Goal: Communication & Community: Answer question/provide support

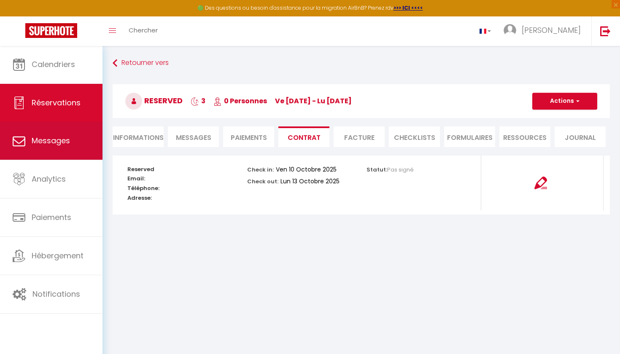
click at [51, 149] on link "Messages" at bounding box center [51, 141] width 102 height 38
select select "message"
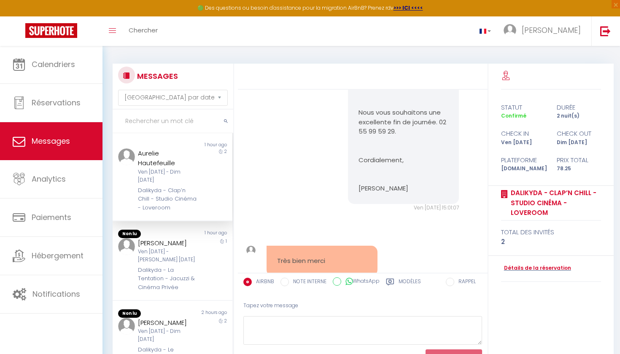
click at [203, 183] on div "2" at bounding box center [217, 180] width 30 height 64
click at [205, 255] on div "1" at bounding box center [217, 265] width 30 height 54
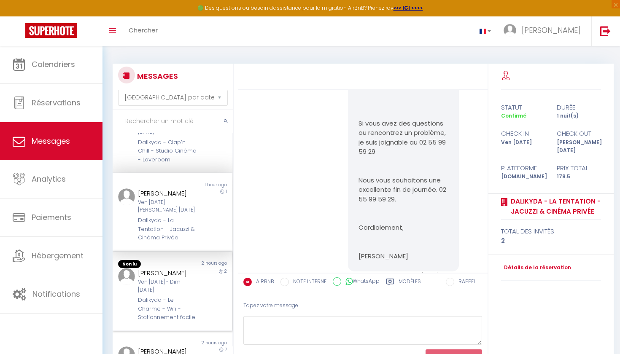
scroll to position [53, 0]
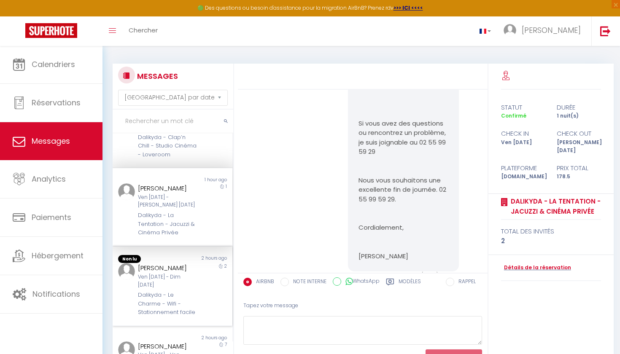
click at [216, 287] on div "2" at bounding box center [217, 290] width 30 height 54
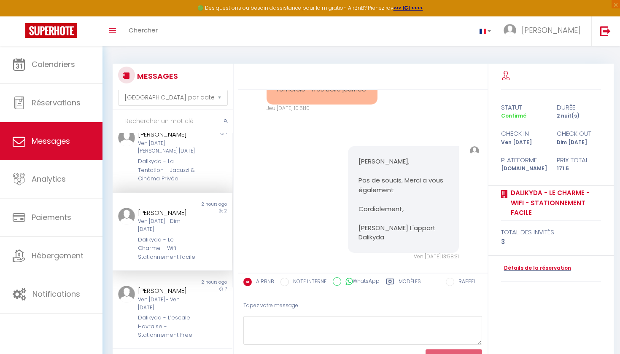
scroll to position [110, 0]
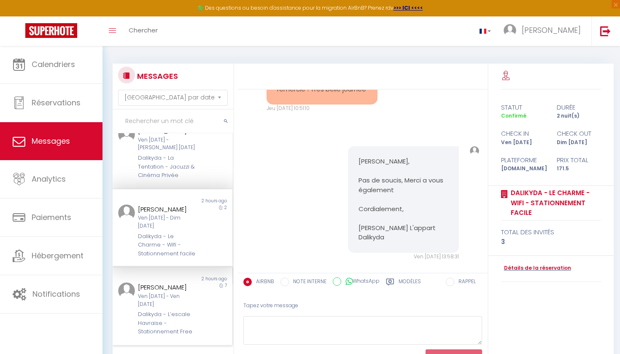
click at [216, 287] on div "7" at bounding box center [217, 309] width 30 height 54
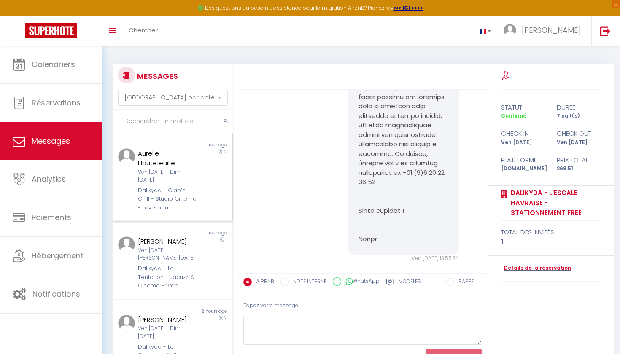
click at [201, 174] on div "Aurelie Hautefeuille Ven [DATE] - Dim [DATE] Dalikyda - Clap’n Chill - Studio C…" at bounding box center [167, 180] width 70 height 64
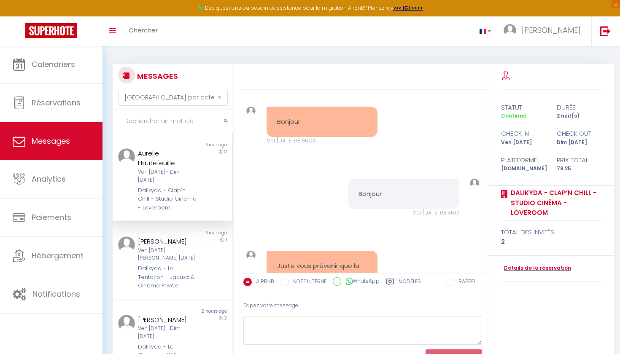
scroll to position [4800, 0]
